Goal: Find specific page/section: Find specific page/section

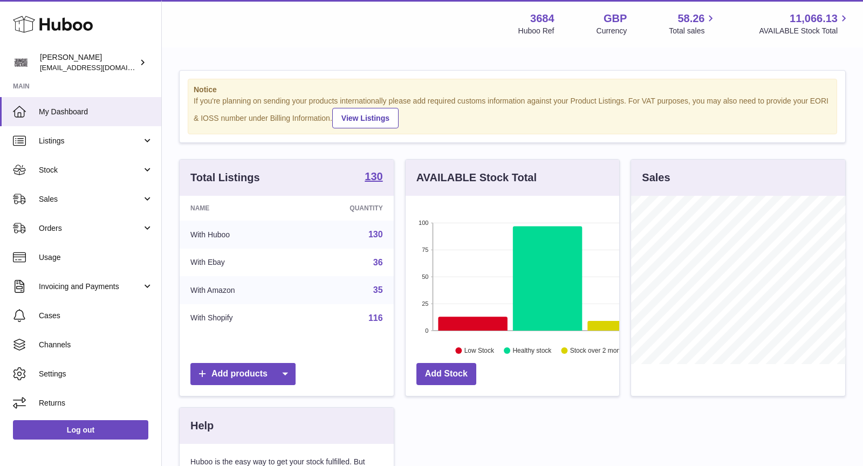
scroll to position [168, 214]
click at [83, 197] on span "Sales" at bounding box center [90, 199] width 103 height 10
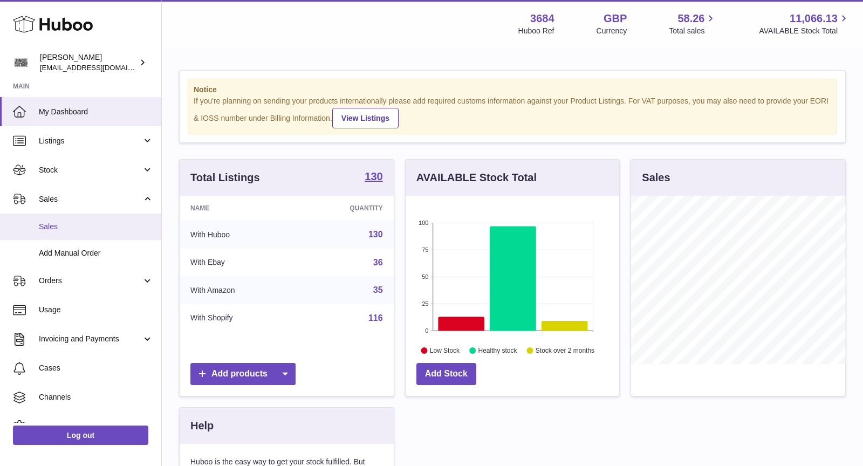
click at [83, 220] on link "Sales" at bounding box center [80, 227] width 161 height 26
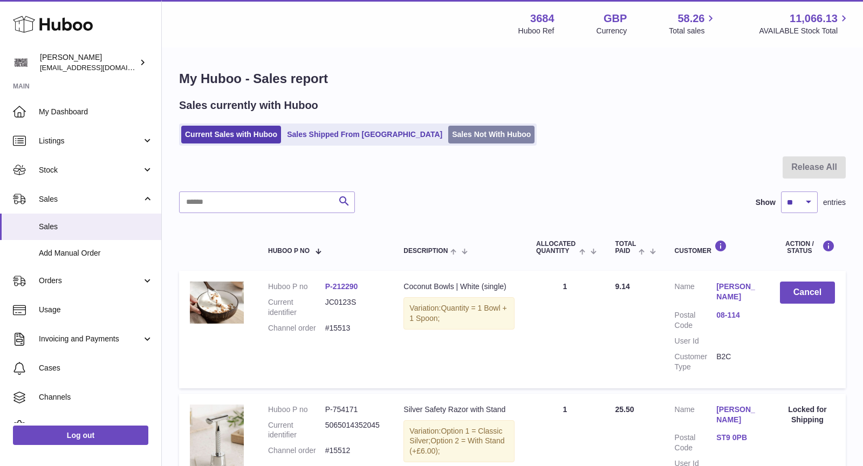
click at [448, 140] on link "Sales Not With Huboo" at bounding box center [491, 135] width 86 height 18
click at [448, 135] on link "Sales Not With Huboo" at bounding box center [491, 135] width 86 height 18
